Goal: Task Accomplishment & Management: Manage account settings

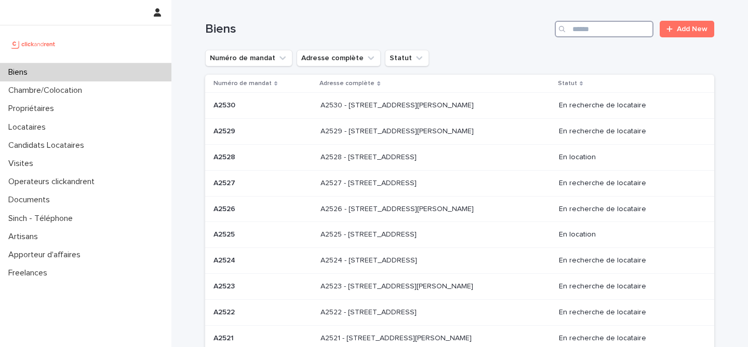
click at [633, 30] on input "Search" at bounding box center [604, 29] width 99 height 17
type input "****"
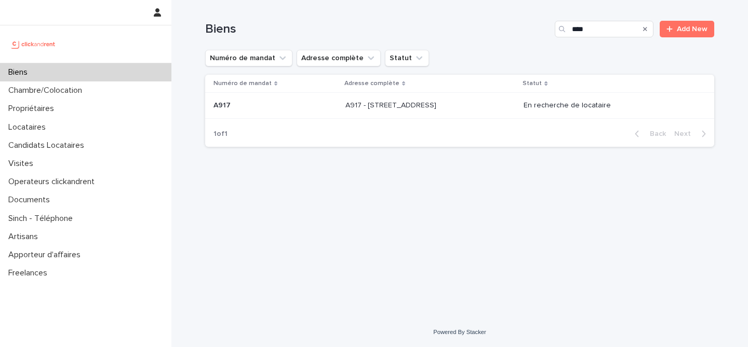
click at [516, 102] on div "A917 - [STREET_ADDRESS] - [STREET_ADDRESS]" at bounding box center [430, 105] width 170 height 17
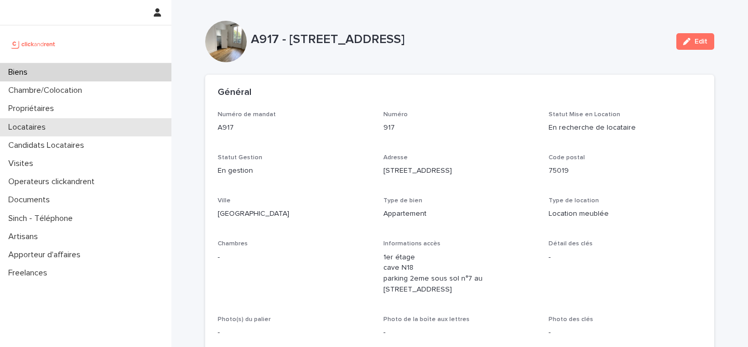
click at [88, 120] on div "Locataires" at bounding box center [85, 127] width 171 height 18
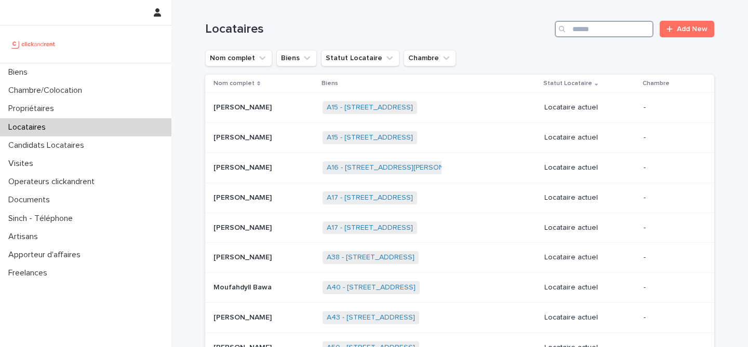
click at [586, 32] on input "Search" at bounding box center [604, 29] width 99 height 17
type input "*********"
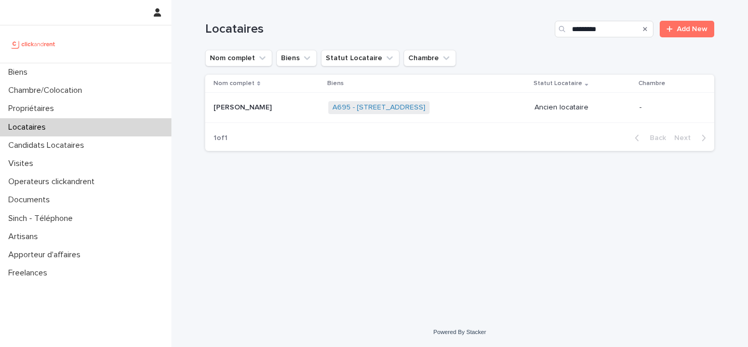
click at [490, 110] on div "A695 - [STREET_ADDRESS] + 0" at bounding box center [427, 107] width 198 height 21
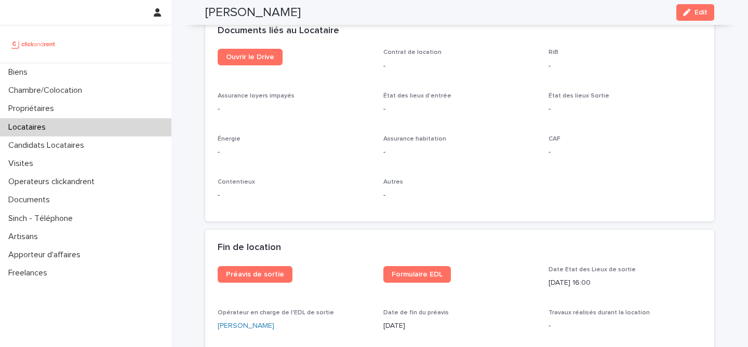
scroll to position [1137, 0]
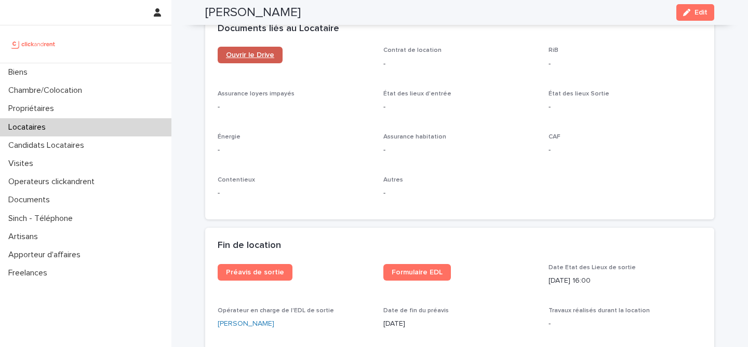
click at [258, 61] on link "Ouvrir le Drive" at bounding box center [250, 55] width 65 height 17
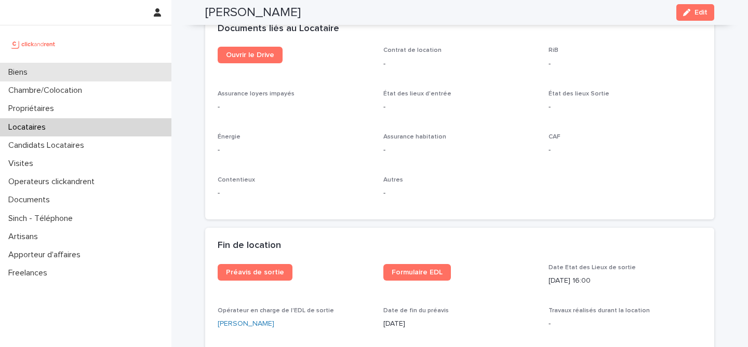
click at [97, 70] on div "Biens" at bounding box center [85, 72] width 171 height 18
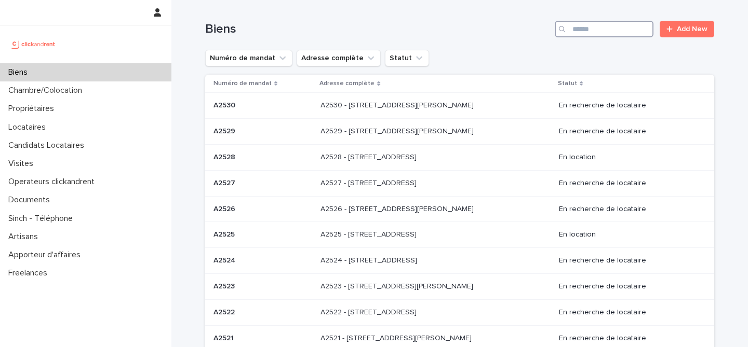
click at [598, 27] on input "Search" at bounding box center [604, 29] width 99 height 17
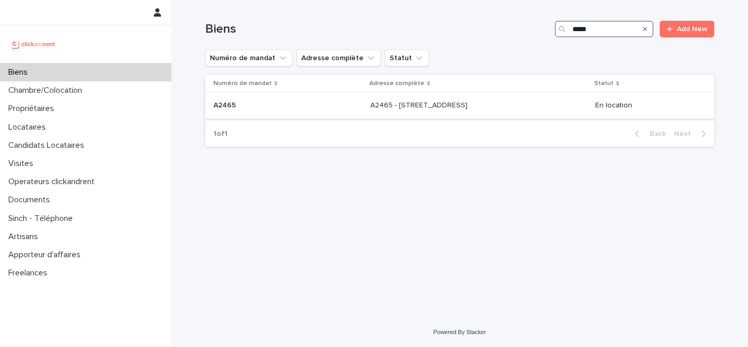
type input "*****"
click at [502, 111] on div "A2465 - [STREET_ADDRESS] - [STREET_ADDRESS]" at bounding box center [478, 105] width 217 height 17
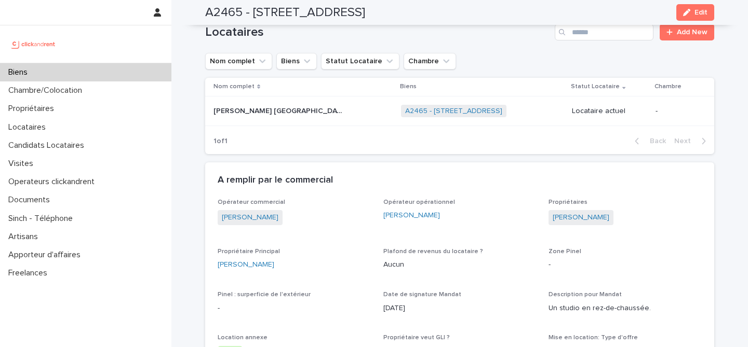
scroll to position [470, 0]
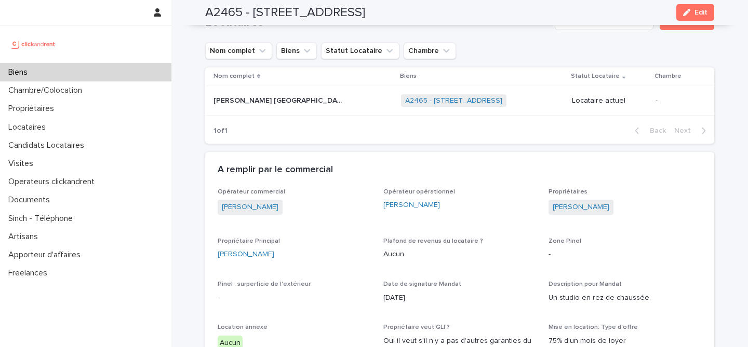
click at [278, 95] on div "[PERSON_NAME] [GEOGRAPHIC_DATA] [PERSON_NAME] [GEOGRAPHIC_DATA]" at bounding box center [302, 100] width 179 height 17
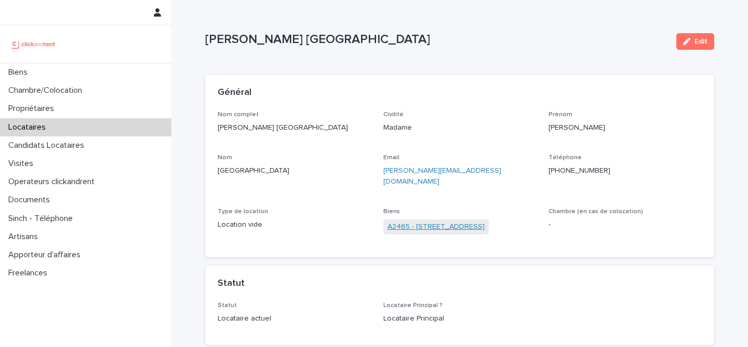
click at [397, 222] on link "A2465 - [STREET_ADDRESS]" at bounding box center [435, 227] width 97 height 11
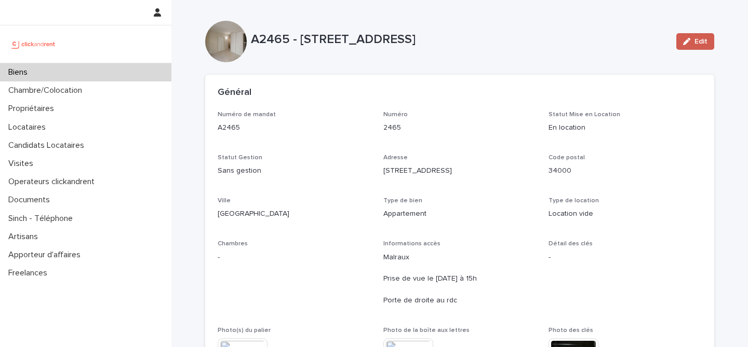
click at [692, 42] on div "button" at bounding box center [688, 41] width 11 height 7
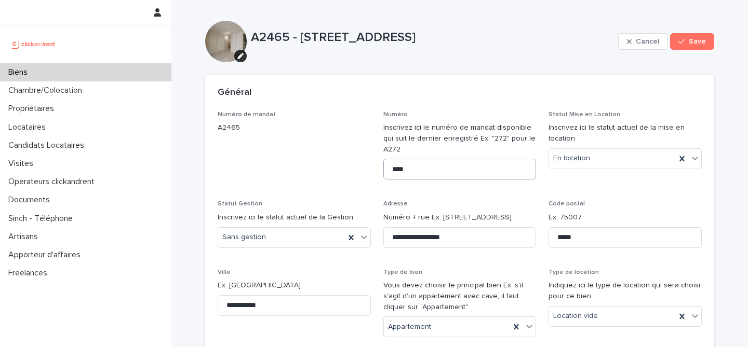
scroll to position [375, 0]
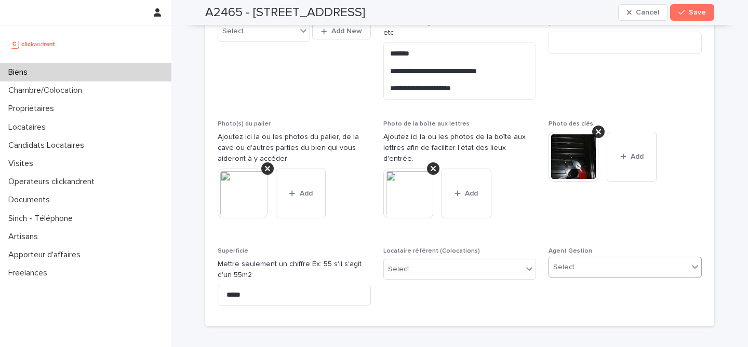
click at [585, 259] on div "Select..." at bounding box center [618, 267] width 139 height 17
click at [692, 17] on button "Save" at bounding box center [692, 12] width 44 height 17
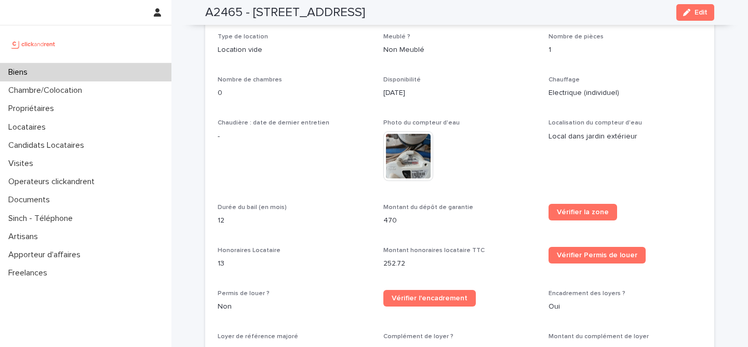
scroll to position [1032, 0]
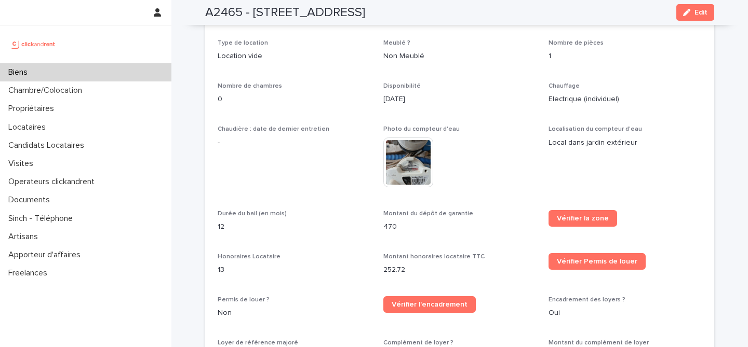
click at [408, 146] on img at bounding box center [408, 163] width 50 height 50
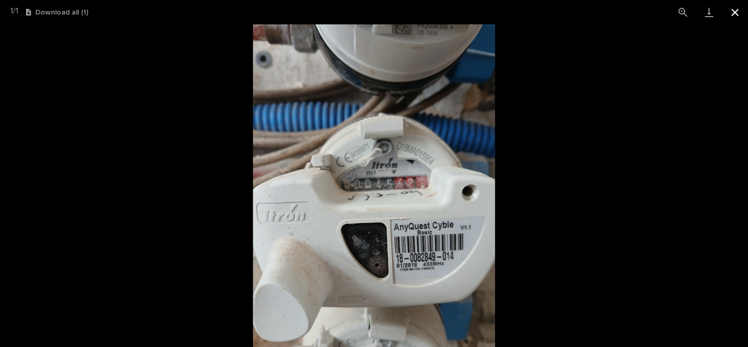
click at [742, 14] on button "Close gallery" at bounding box center [735, 12] width 26 height 24
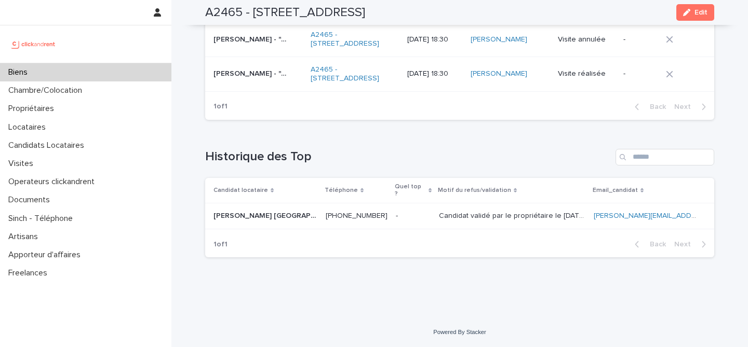
scroll to position [2231, 0]
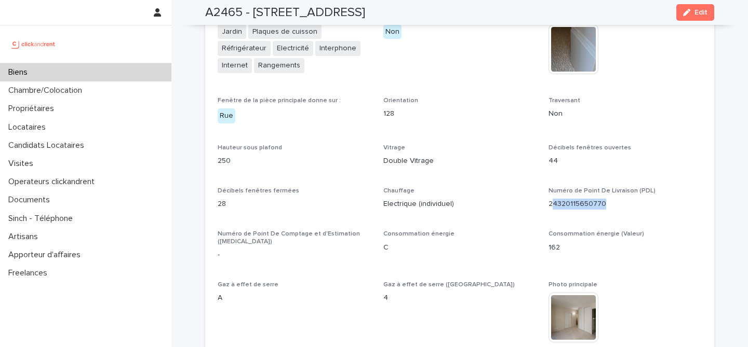
drag, startPoint x: 612, startPoint y: 190, endPoint x: 551, endPoint y: 189, distance: 60.8
click at [551, 199] on p "24320115650770" at bounding box center [624, 204] width 153 height 11
copy p "4320115650770"
click at [598, 199] on p "24320115650770" at bounding box center [624, 204] width 153 height 11
drag, startPoint x: 612, startPoint y: 187, endPoint x: 548, endPoint y: 188, distance: 64.4
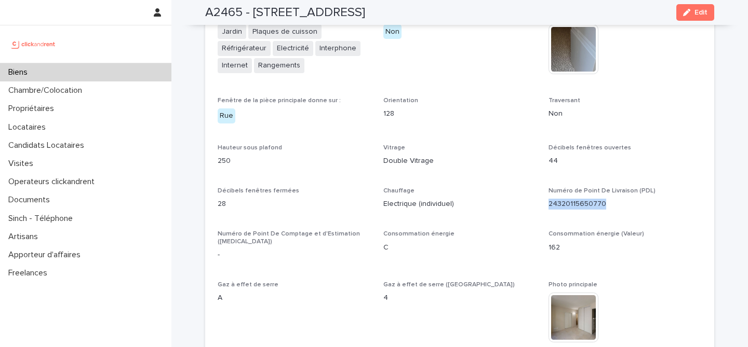
click at [548, 188] on div "**********" at bounding box center [460, 170] width 484 height 1098
copy p "24320115650770"
click at [105, 72] on div "Biens" at bounding box center [85, 72] width 171 height 18
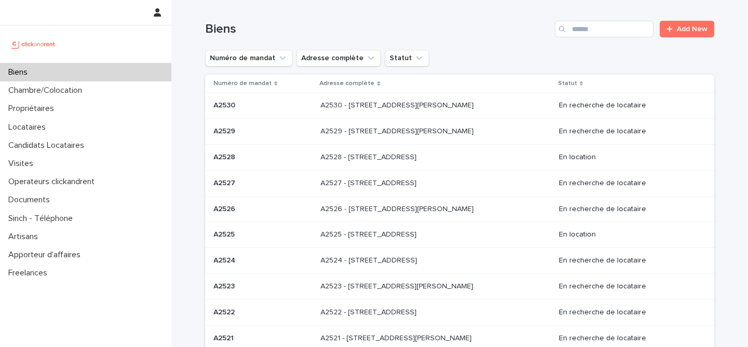
click at [579, 38] on div "Biens Add New" at bounding box center [459, 25] width 509 height 50
click at [588, 31] on input "Search" at bounding box center [604, 29] width 99 height 17
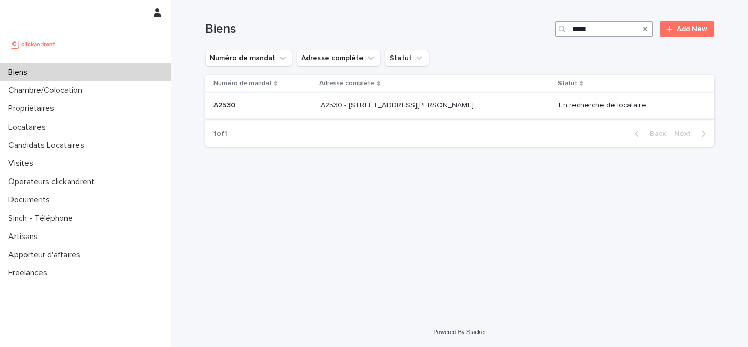
type input "*****"
click at [489, 117] on td "A2530 - [STREET_ADDRESS][PERSON_NAME] - [STREET_ADDRESS][PERSON_NAME]" at bounding box center [435, 106] width 238 height 26
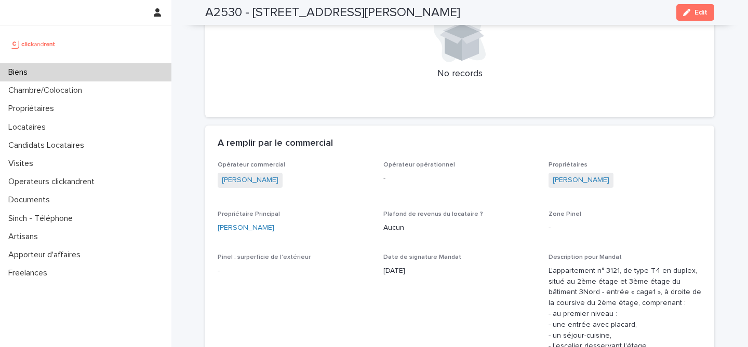
scroll to position [507, 0]
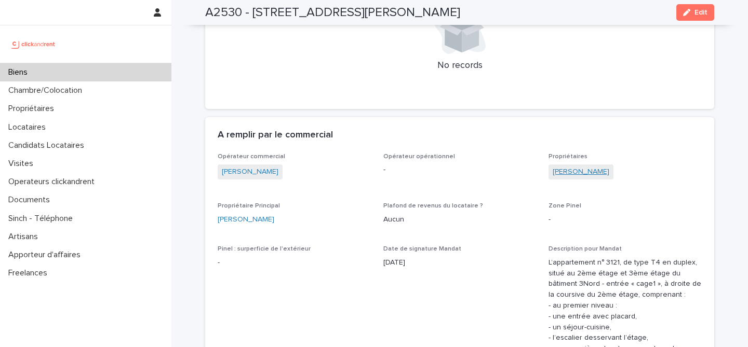
click at [556, 178] on link "[PERSON_NAME]" at bounding box center [581, 172] width 57 height 11
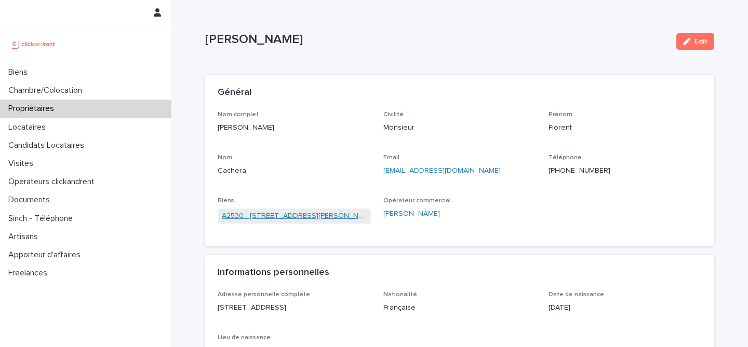
click at [288, 220] on link "A2530 - [STREET_ADDRESS][PERSON_NAME]" at bounding box center [294, 216] width 145 height 11
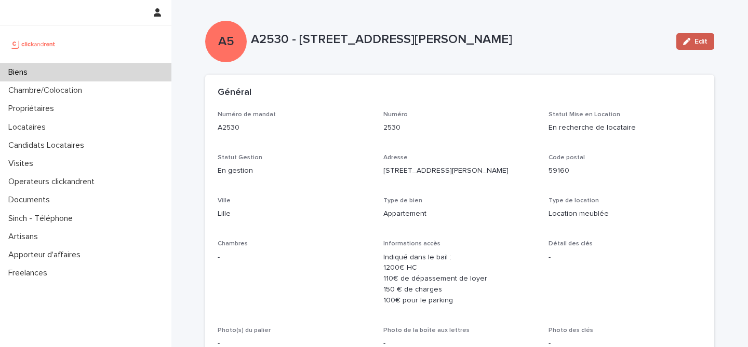
click at [690, 46] on button "Edit" at bounding box center [695, 41] width 38 height 17
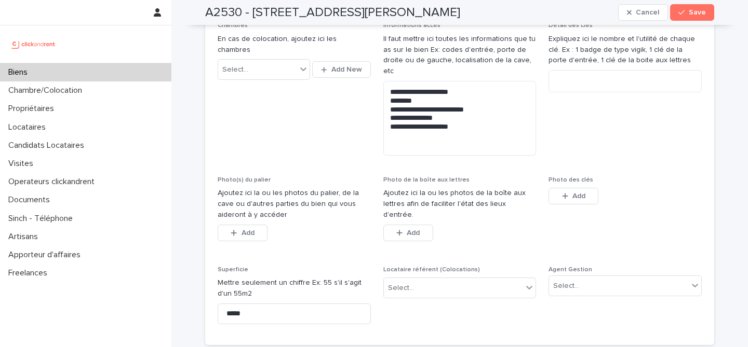
scroll to position [419, 0]
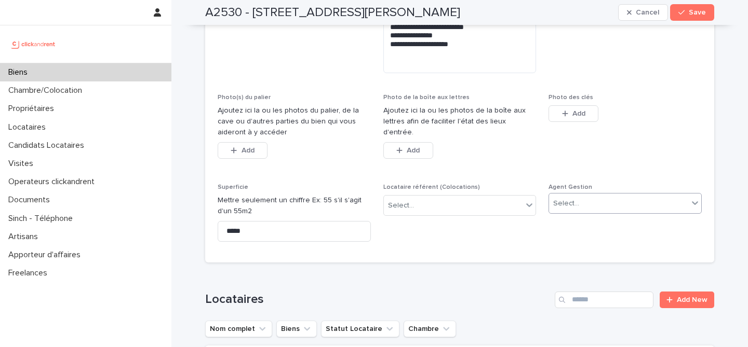
click at [577, 198] on div "Select..." at bounding box center [566, 203] width 26 height 11
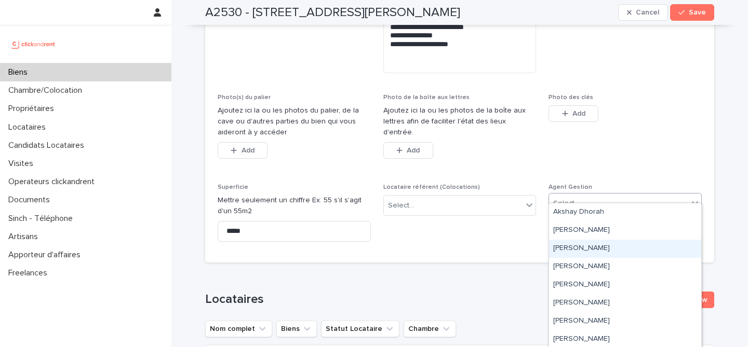
click at [601, 251] on div "[PERSON_NAME]" at bounding box center [625, 249] width 152 height 18
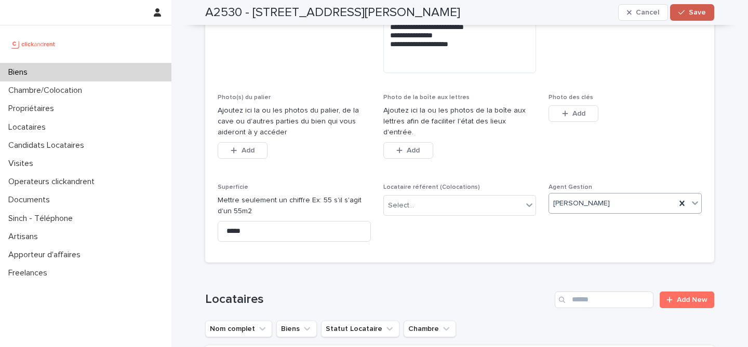
click at [692, 13] on span "Save" at bounding box center [697, 12] width 17 height 7
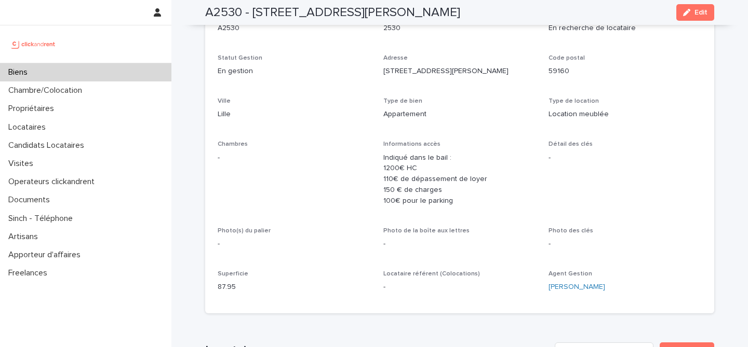
scroll to position [0, 0]
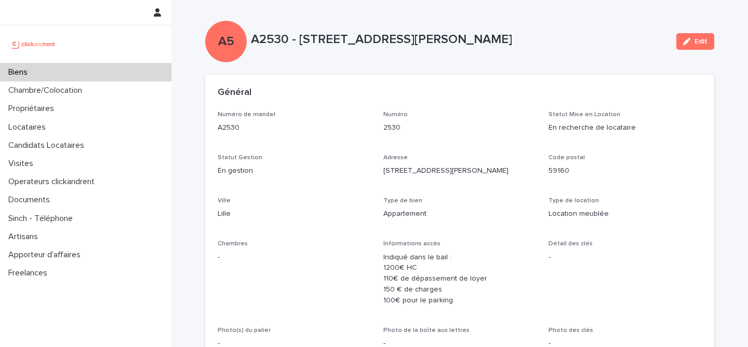
click at [131, 68] on div "Biens" at bounding box center [85, 72] width 171 height 18
